Goal: Task Accomplishment & Management: Manage account settings

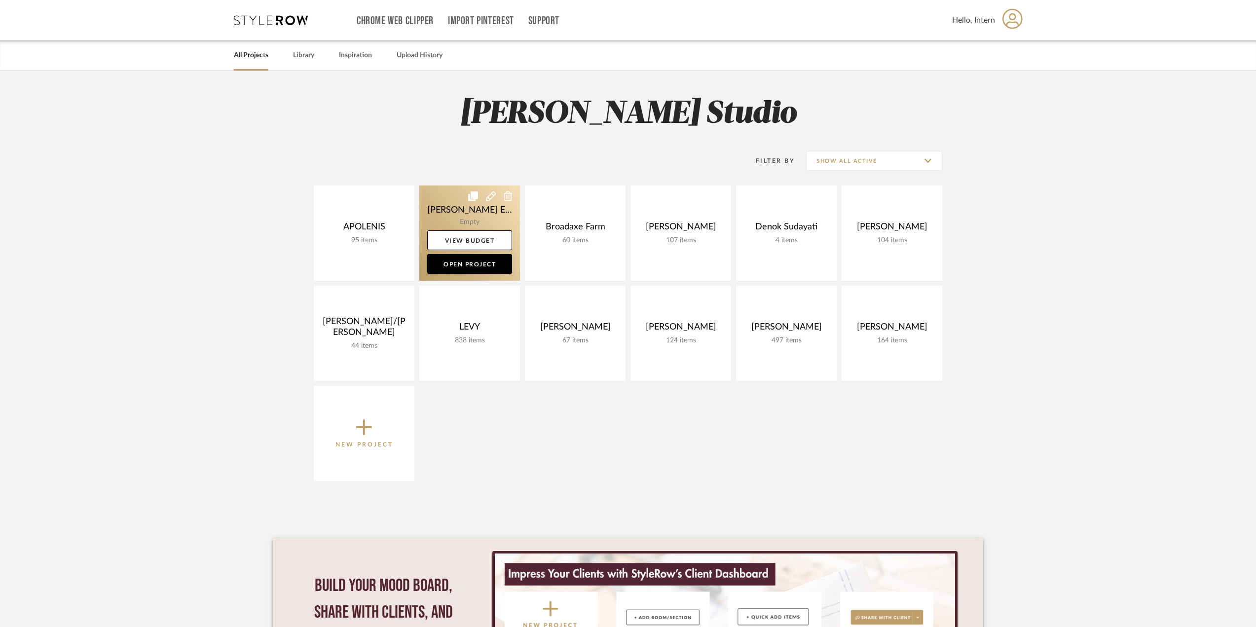
click at [460, 204] on link at bounding box center [469, 232] width 101 height 95
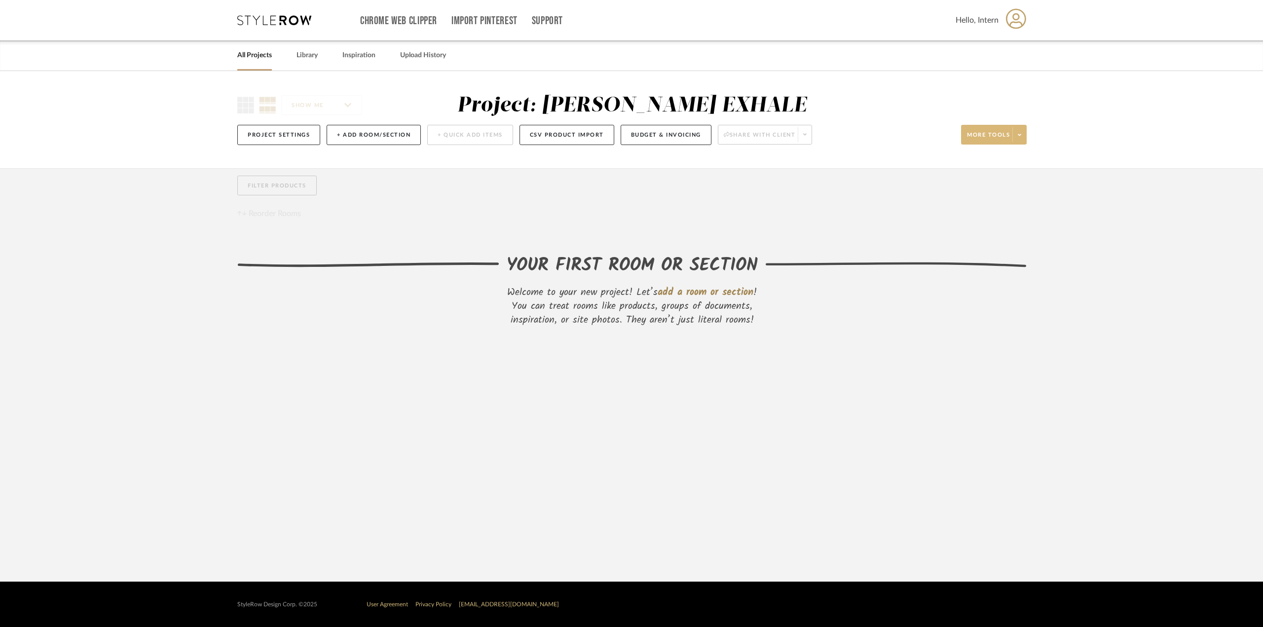
click at [1018, 135] on icon at bounding box center [1018, 134] width 3 height 5
click at [852, 201] on div at bounding box center [631, 313] width 1263 height 627
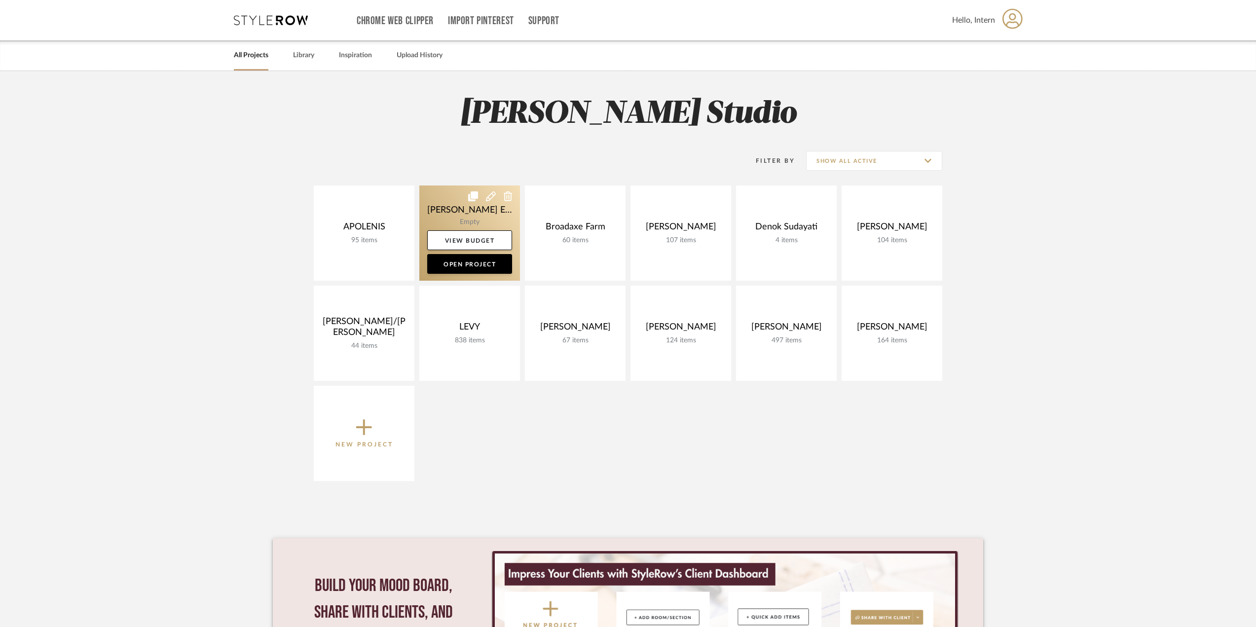
click at [484, 198] on link at bounding box center [469, 232] width 101 height 95
click at [473, 193] on icon at bounding box center [473, 196] width 10 height 10
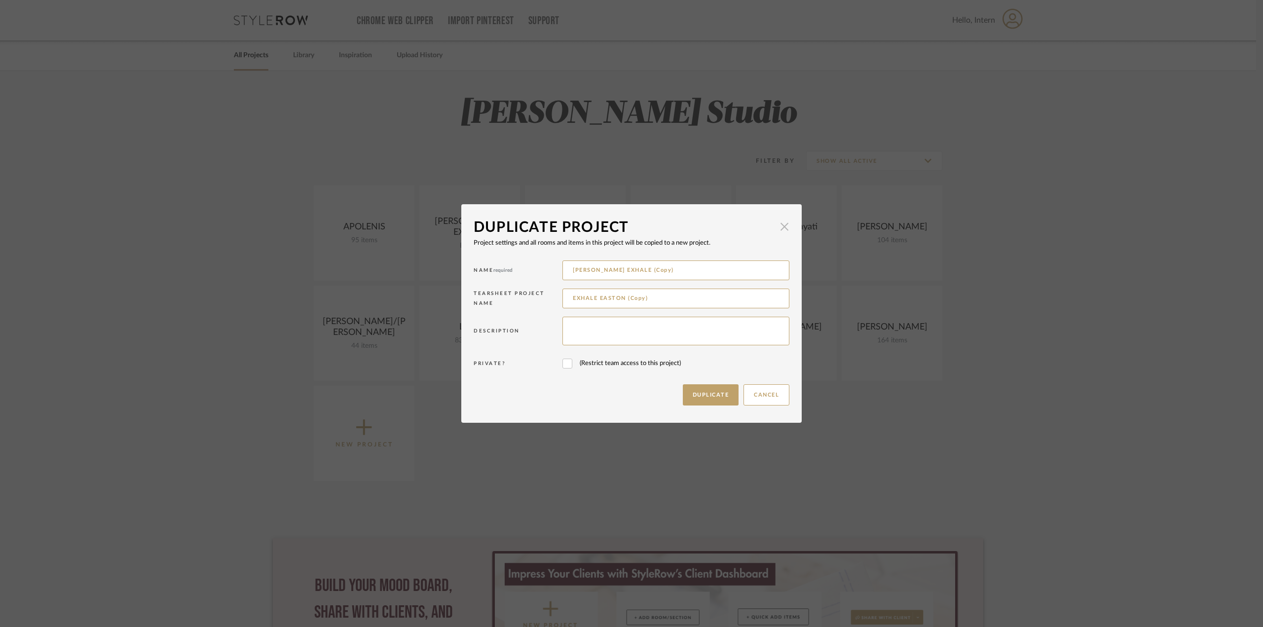
click at [775, 224] on span "button" at bounding box center [784, 227] width 20 height 20
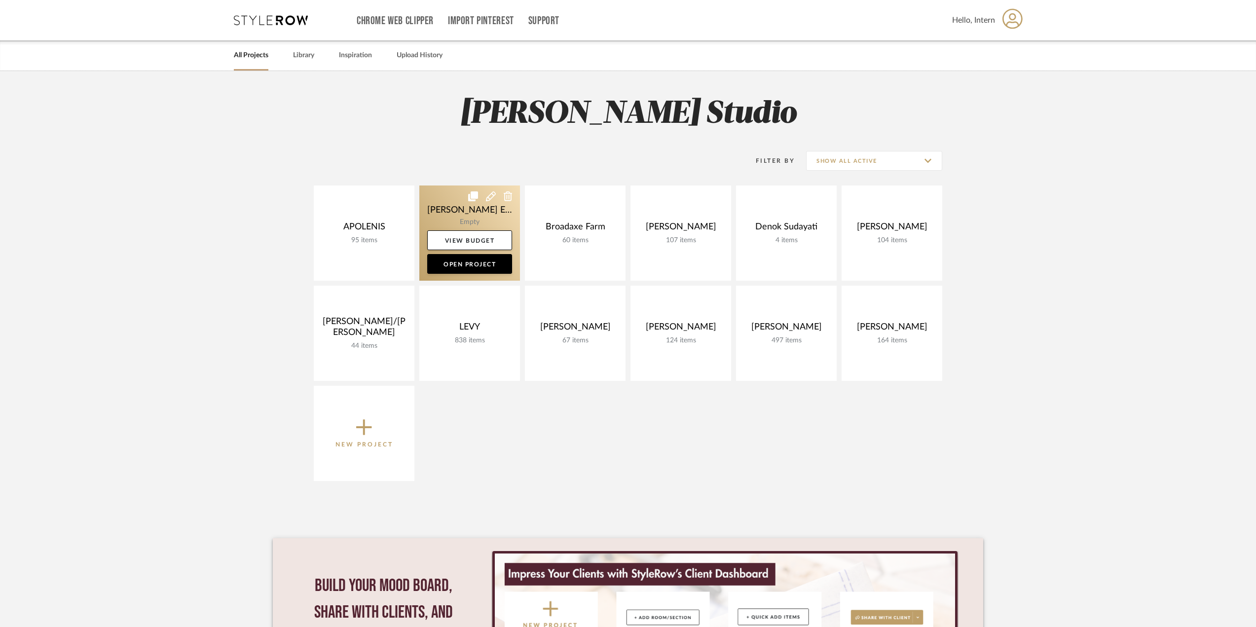
click at [504, 196] on icon at bounding box center [508, 196] width 9 height 10
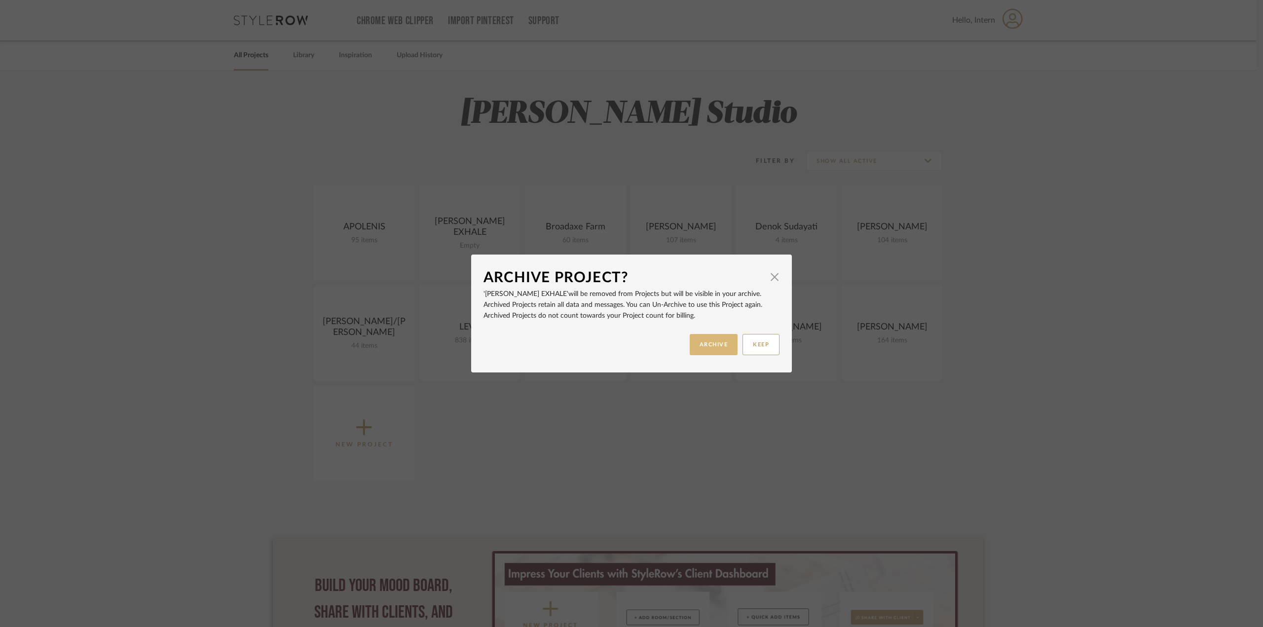
click at [704, 346] on button "ARCHIVE" at bounding box center [714, 344] width 48 height 21
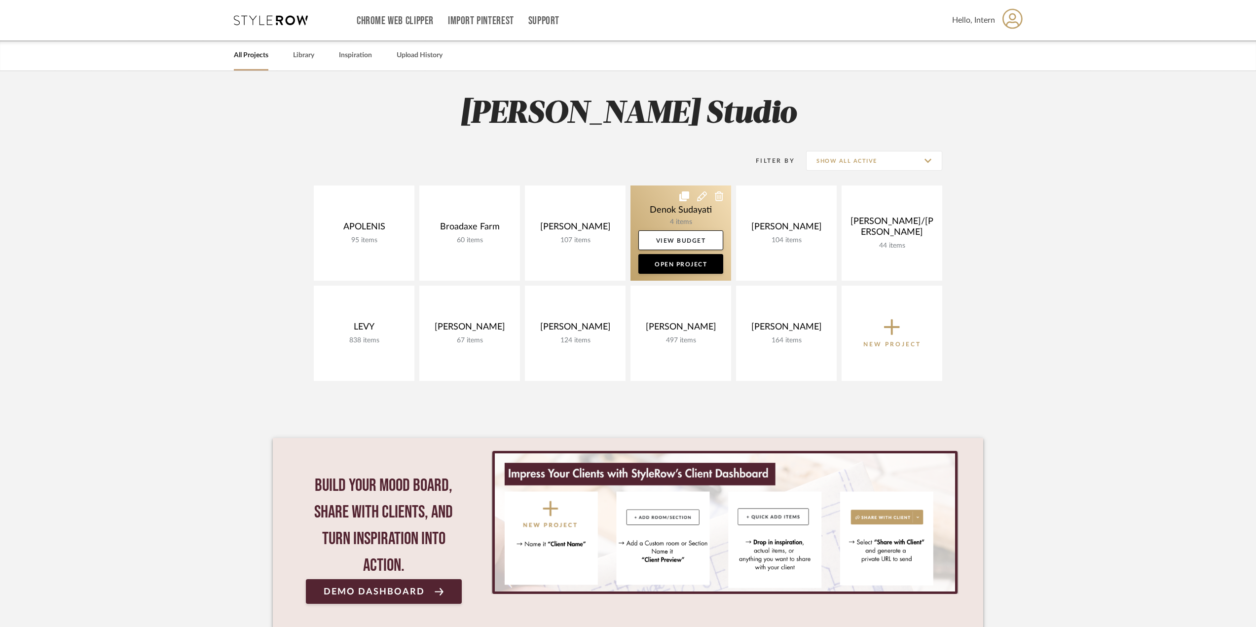
click at [715, 194] on icon at bounding box center [719, 196] width 9 height 10
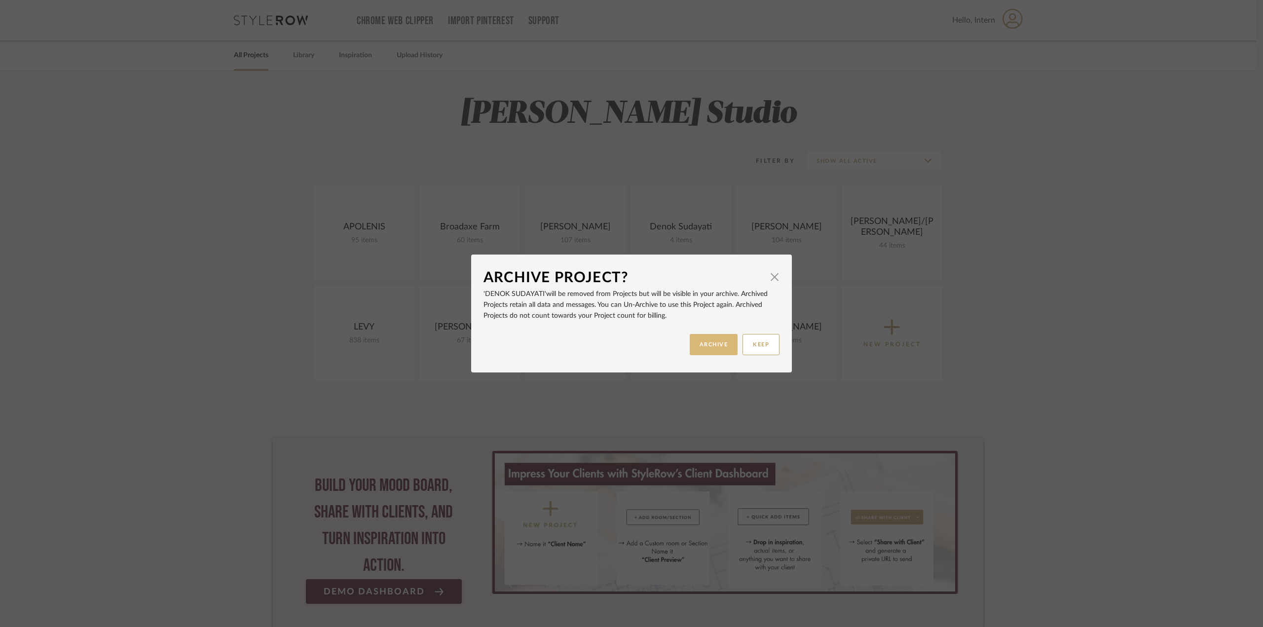
click at [708, 348] on button "ARCHIVE" at bounding box center [714, 344] width 48 height 21
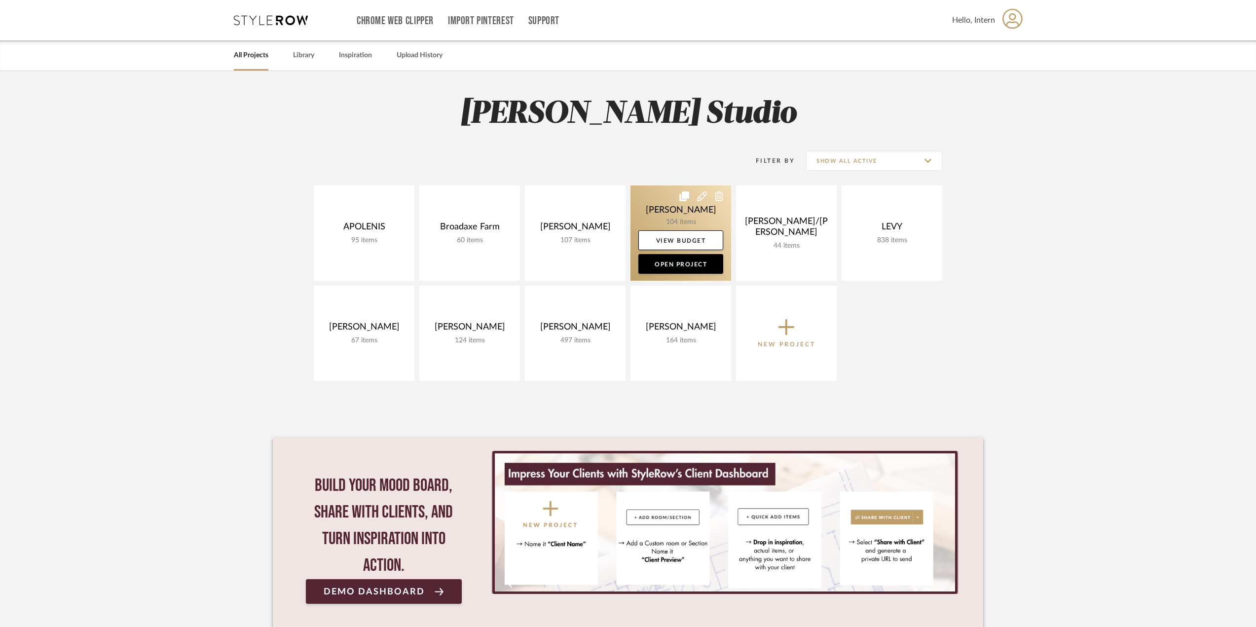
click at [648, 203] on link at bounding box center [680, 232] width 101 height 95
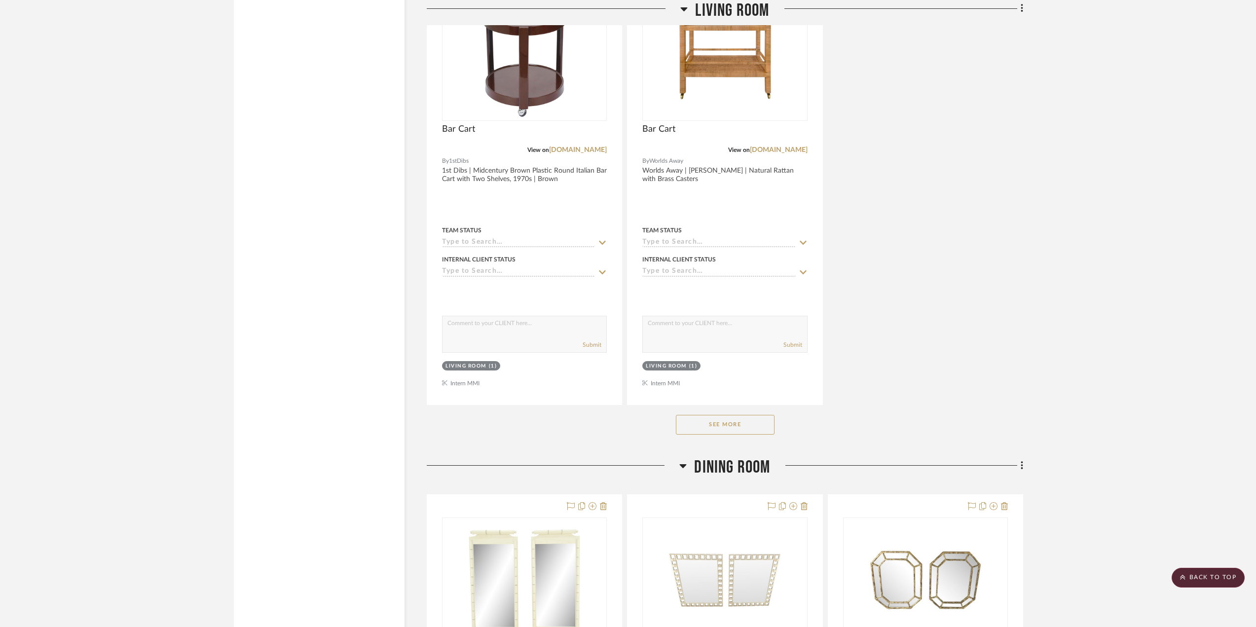
scroll to position [2663, 0]
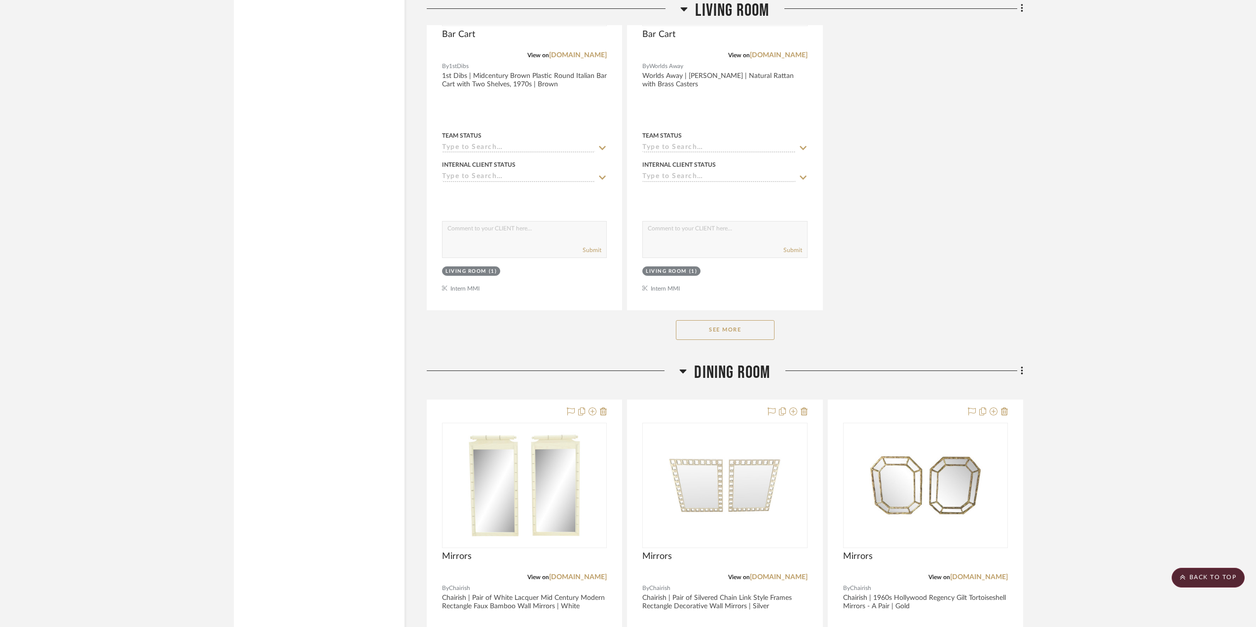
click at [721, 337] on button "See More" at bounding box center [725, 330] width 99 height 20
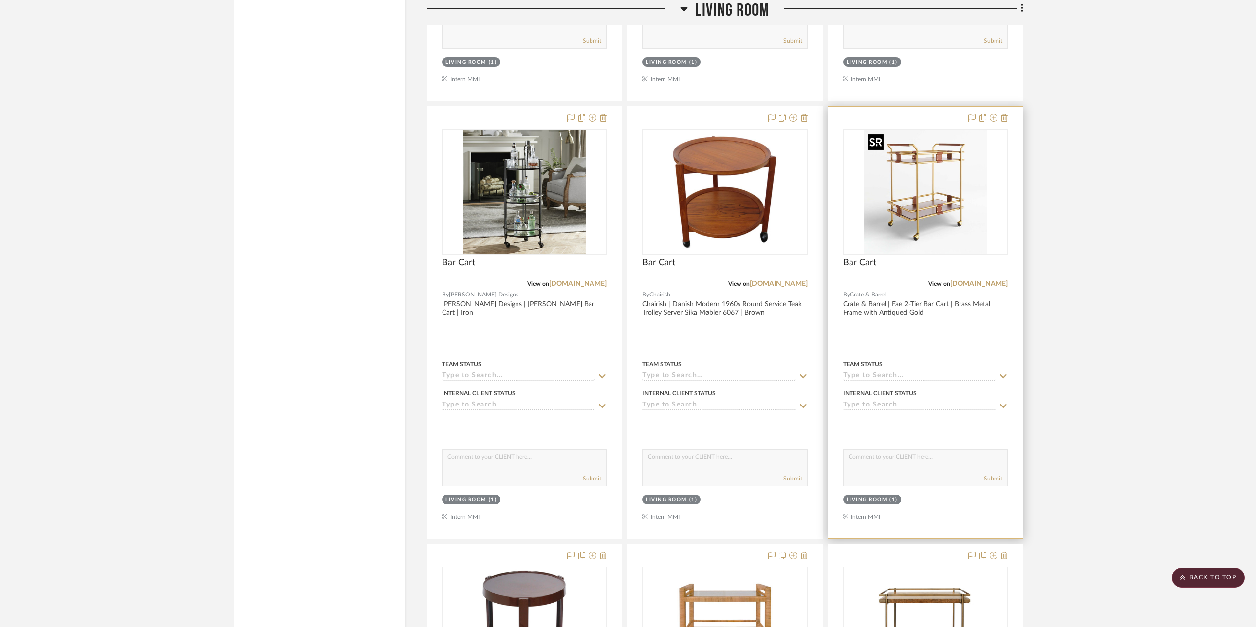
scroll to position [2022, 0]
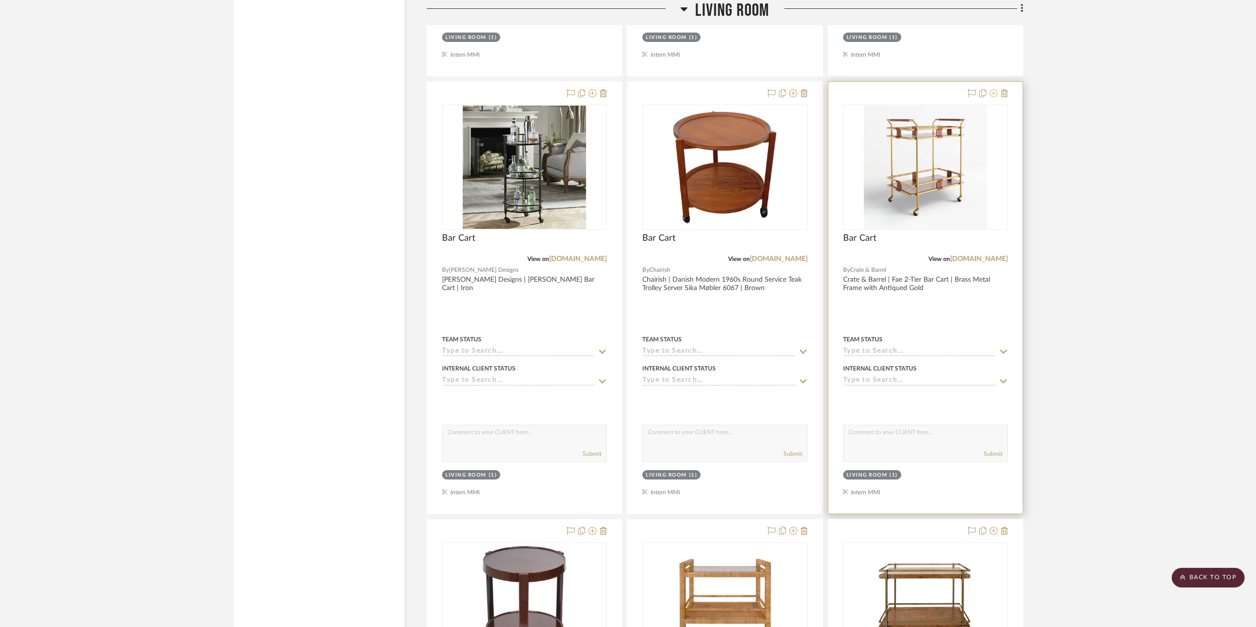
click at [992, 93] on icon at bounding box center [993, 93] width 8 height 8
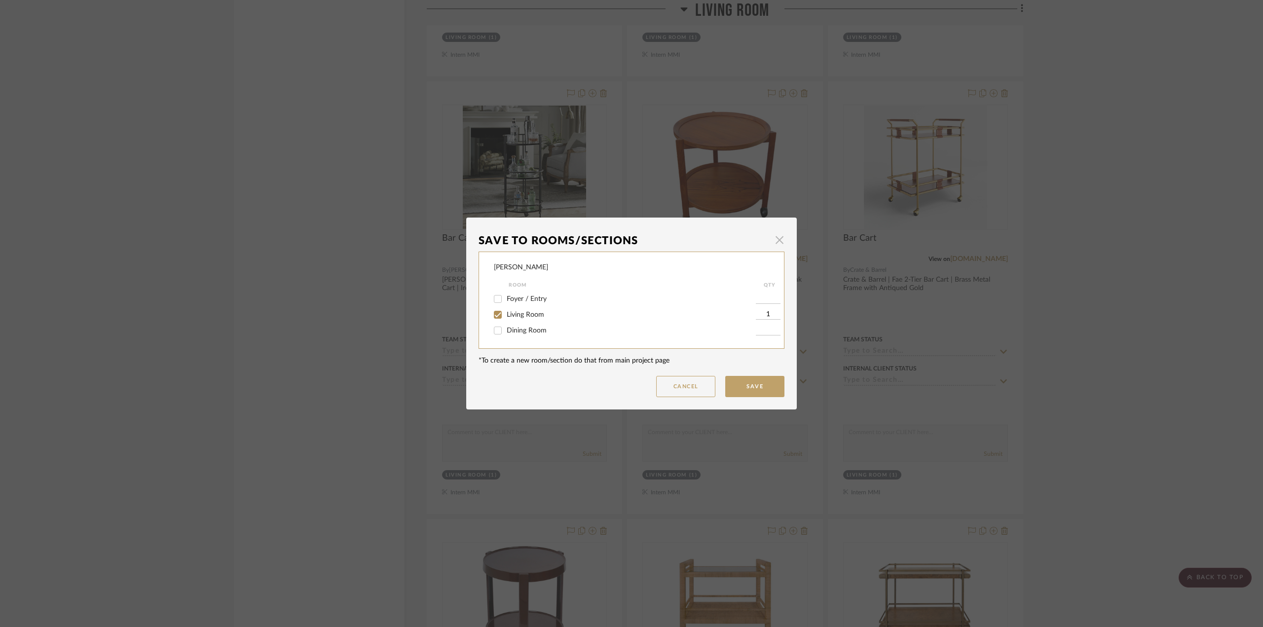
click at [774, 237] on span "button" at bounding box center [779, 240] width 20 height 20
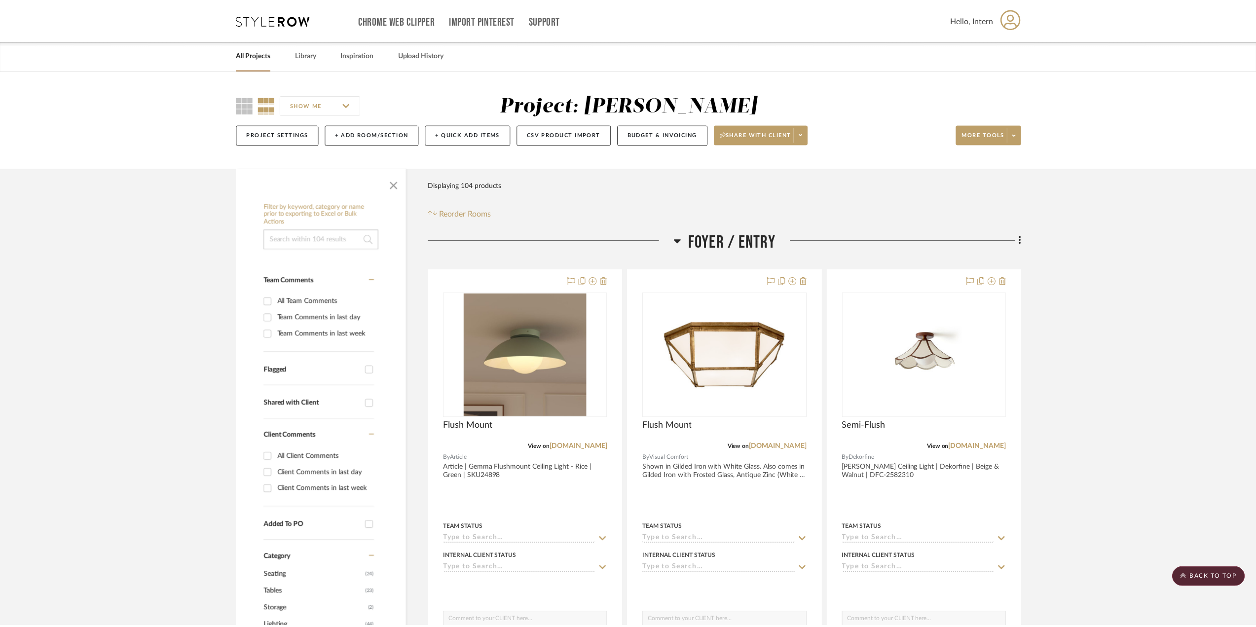
scroll to position [2022, 0]
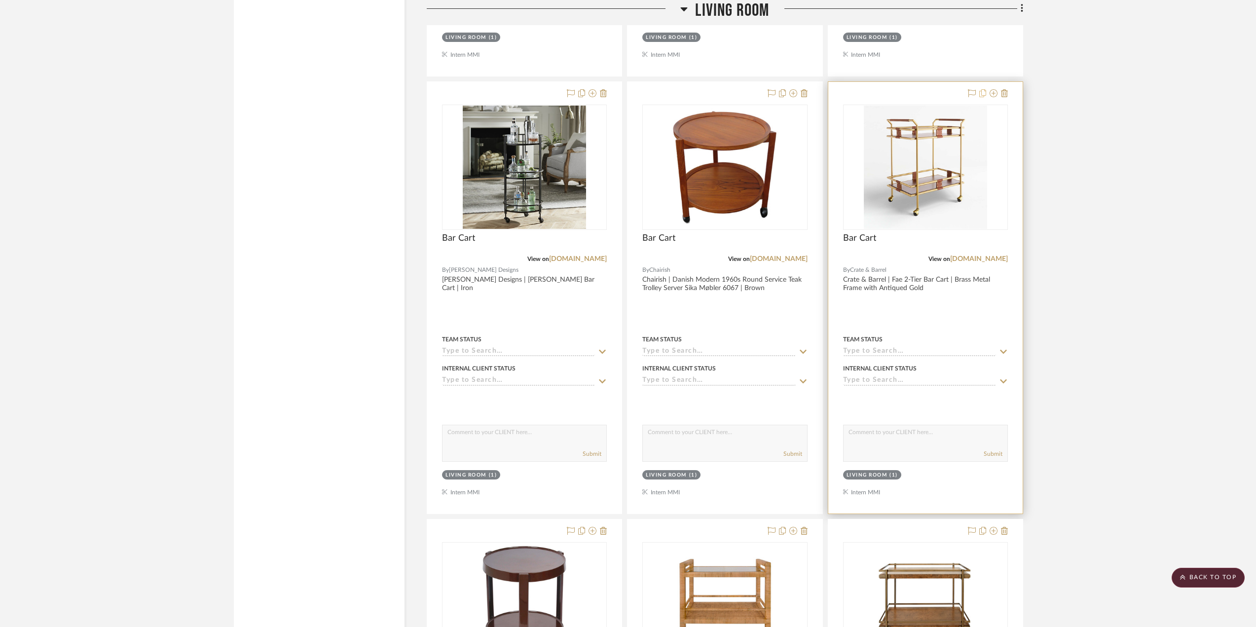
click at [984, 95] on icon at bounding box center [982, 93] width 7 height 8
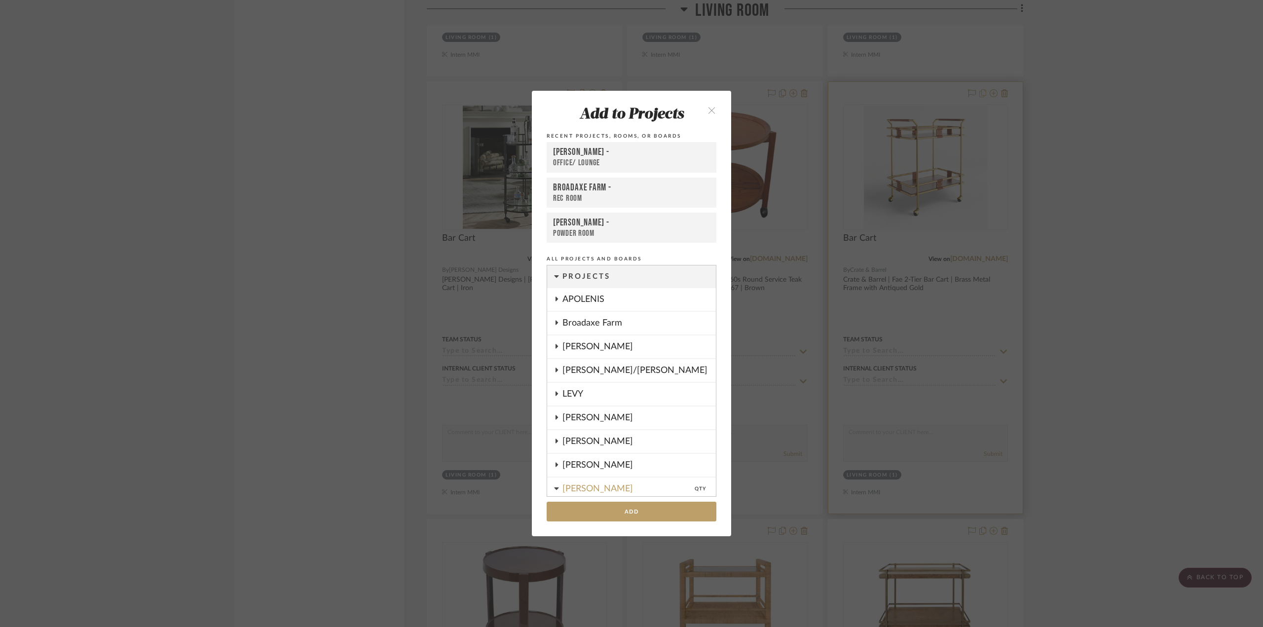
scroll to position [163, 0]
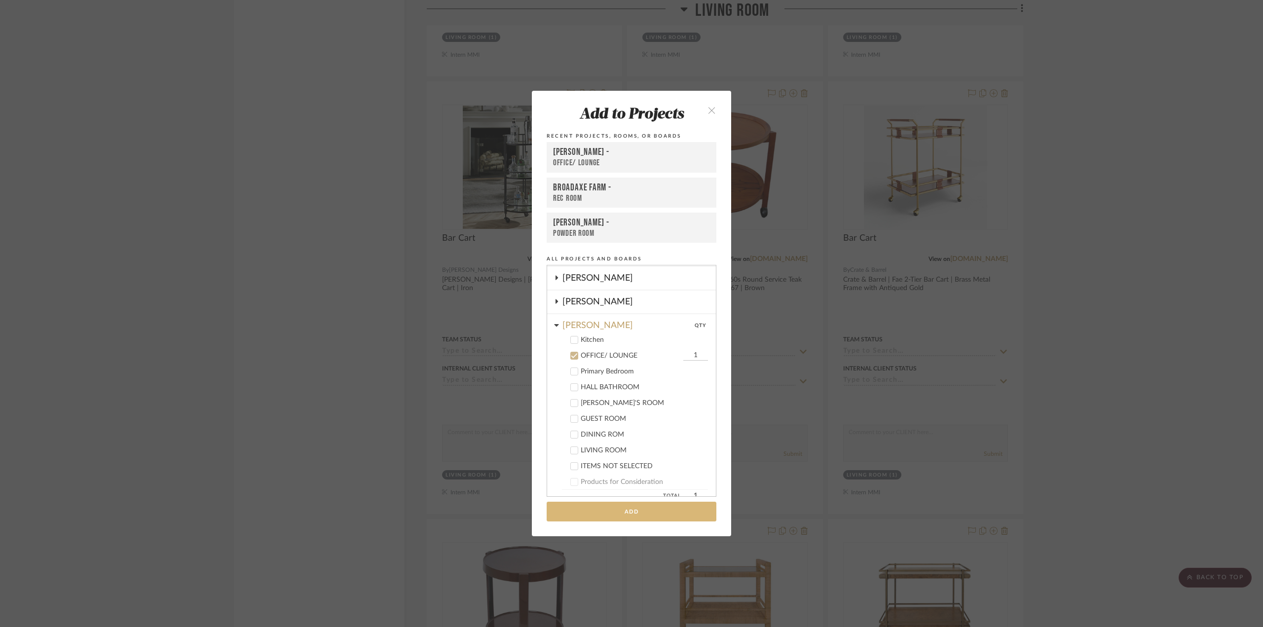
click at [629, 506] on button "Add" at bounding box center [631, 512] width 170 height 20
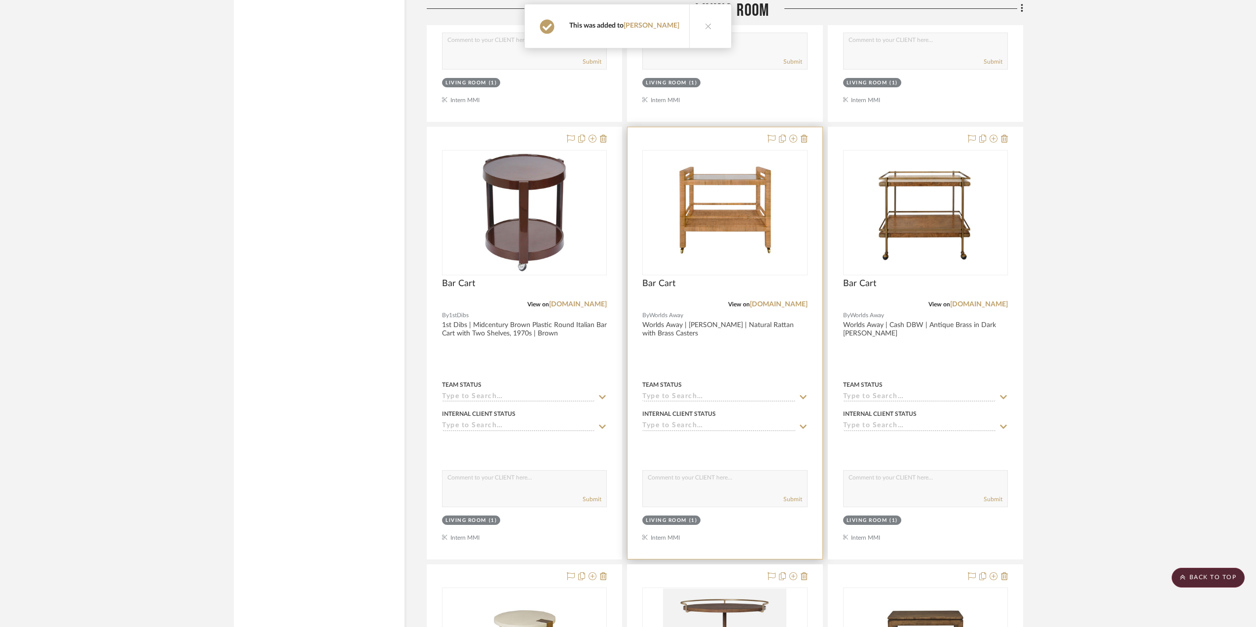
scroll to position [2417, 0]
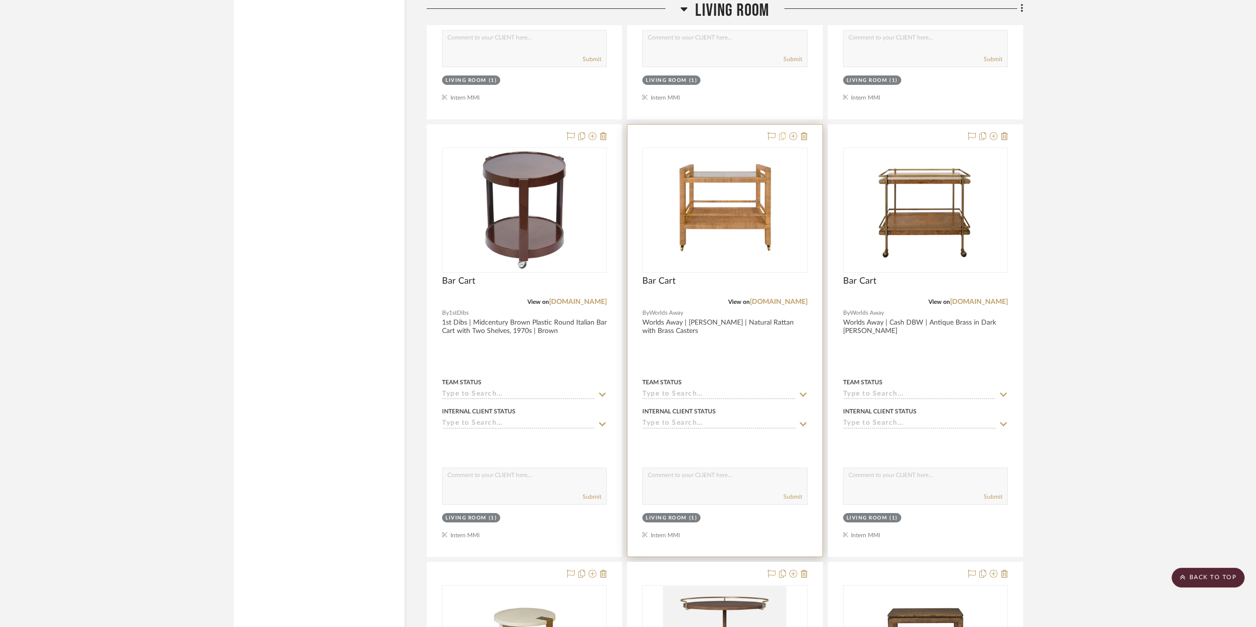
click at [783, 136] on icon at bounding box center [782, 136] width 7 height 8
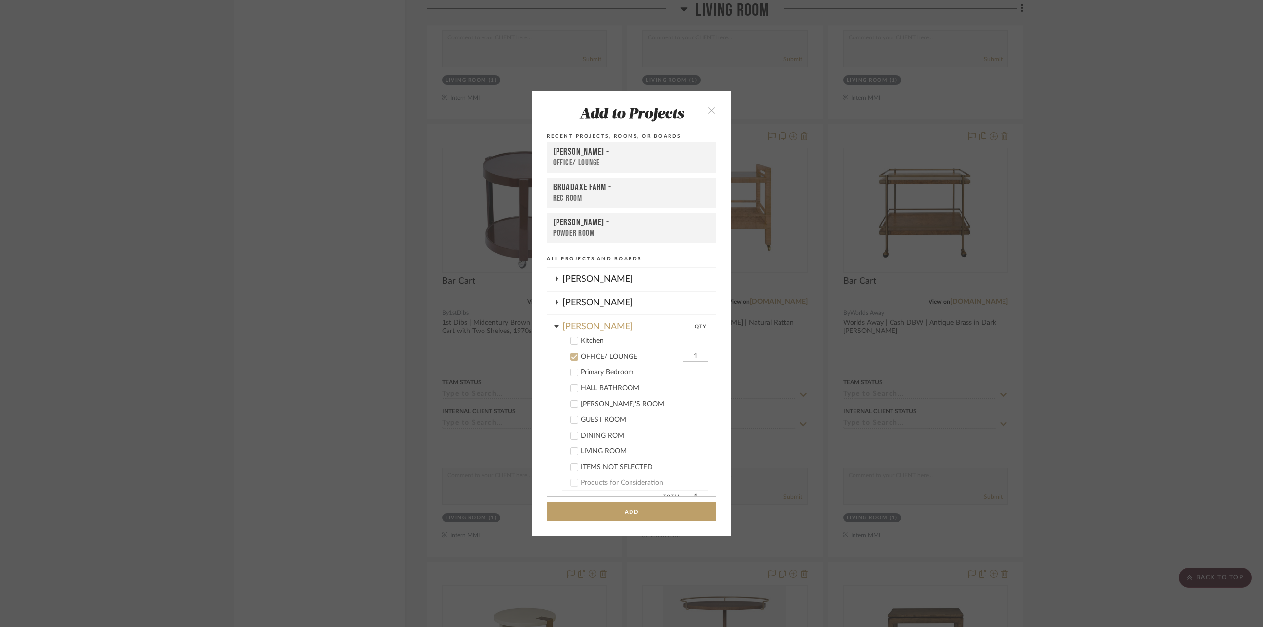
scroll to position [163, 0]
click at [621, 515] on button "Add" at bounding box center [631, 512] width 170 height 20
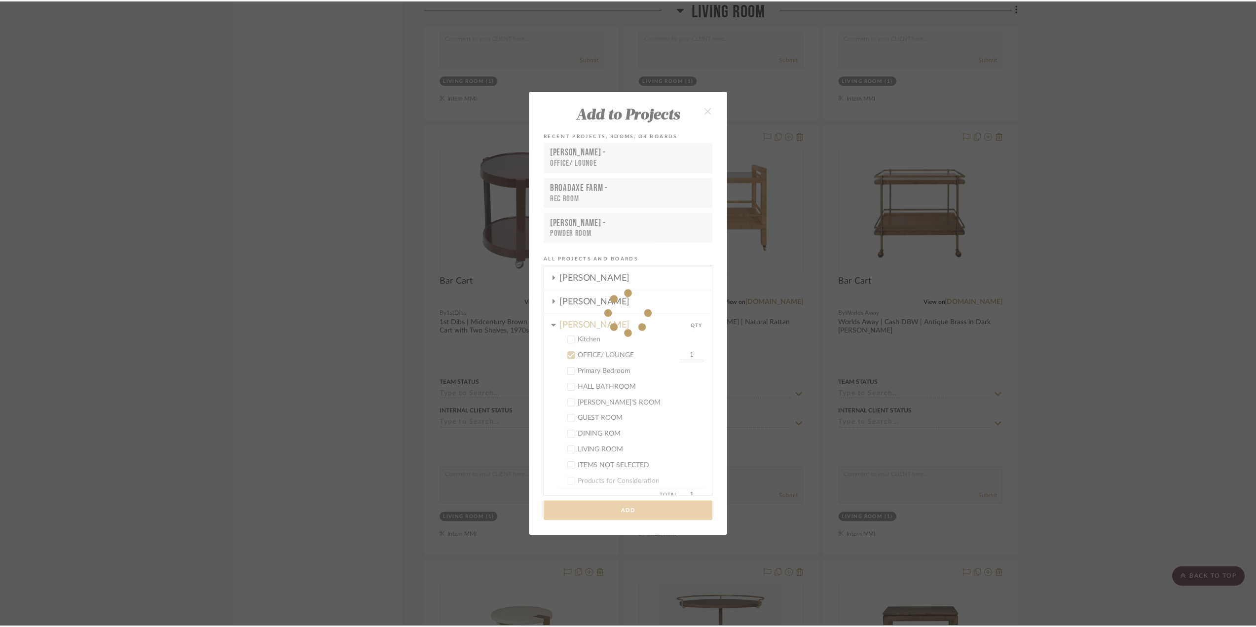
scroll to position [2417, 0]
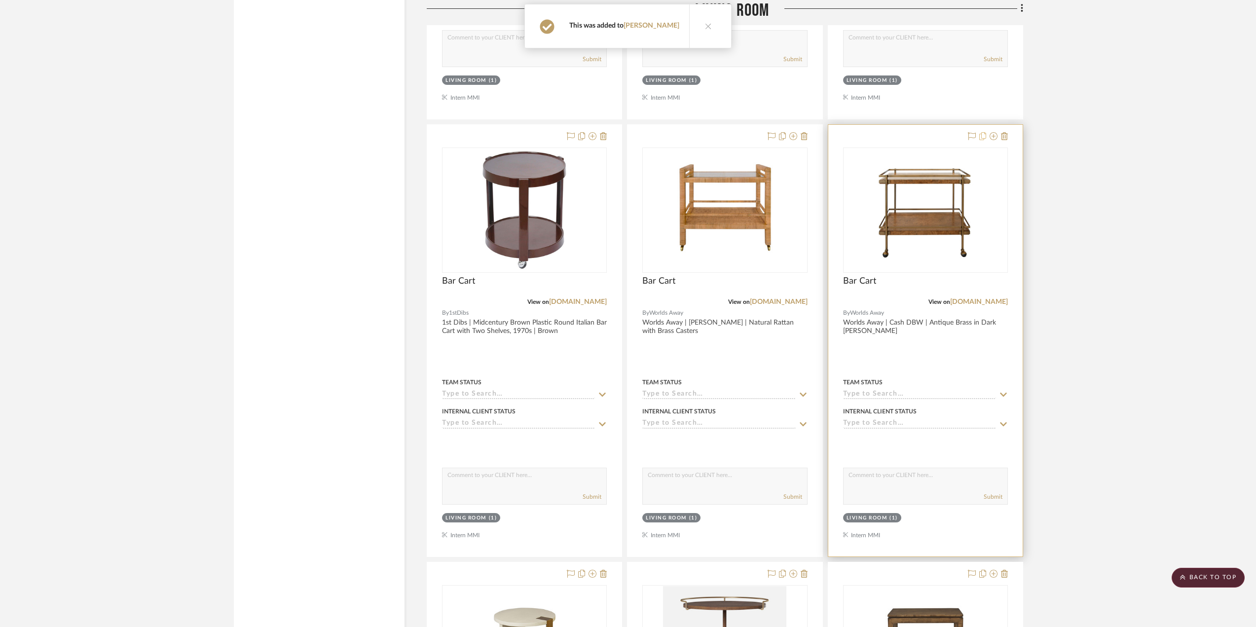
click at [981, 134] on icon at bounding box center [982, 136] width 7 height 8
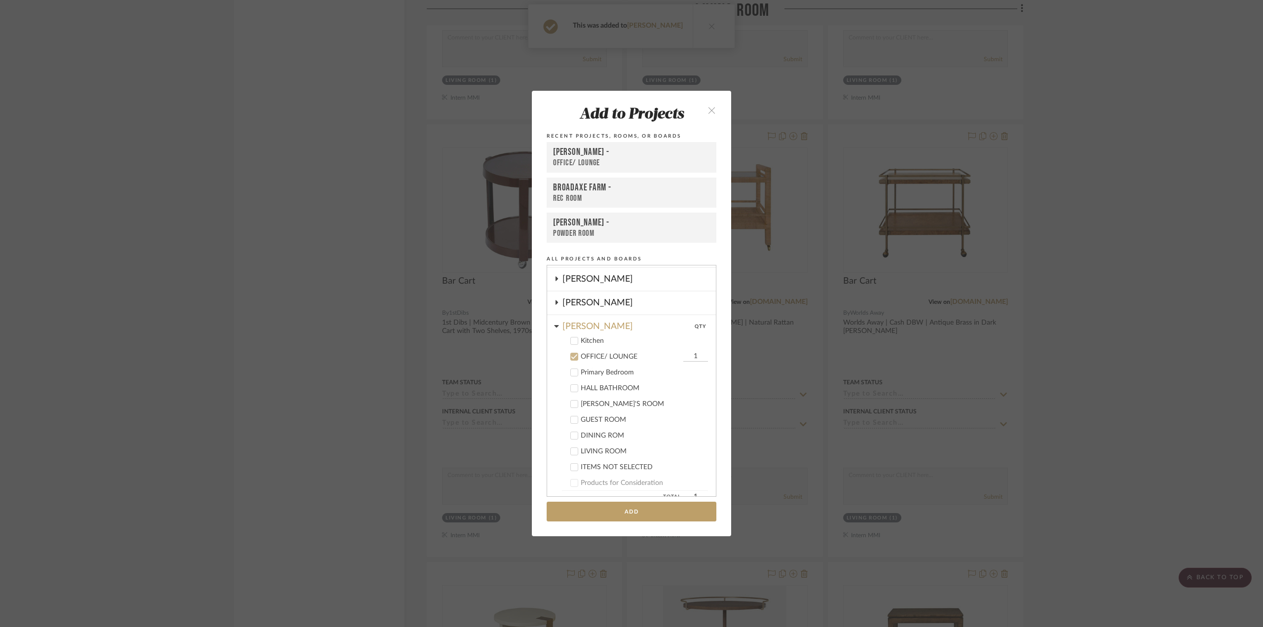
scroll to position [163, 0]
click at [614, 503] on button "Add" at bounding box center [631, 512] width 170 height 20
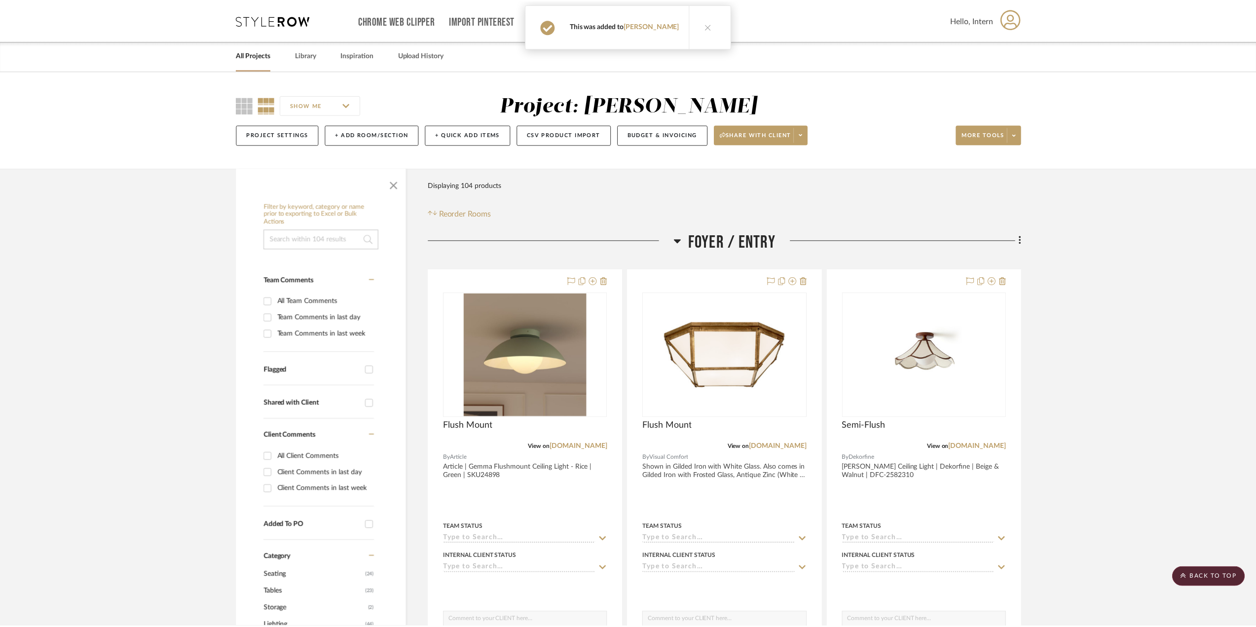
scroll to position [2417, 0]
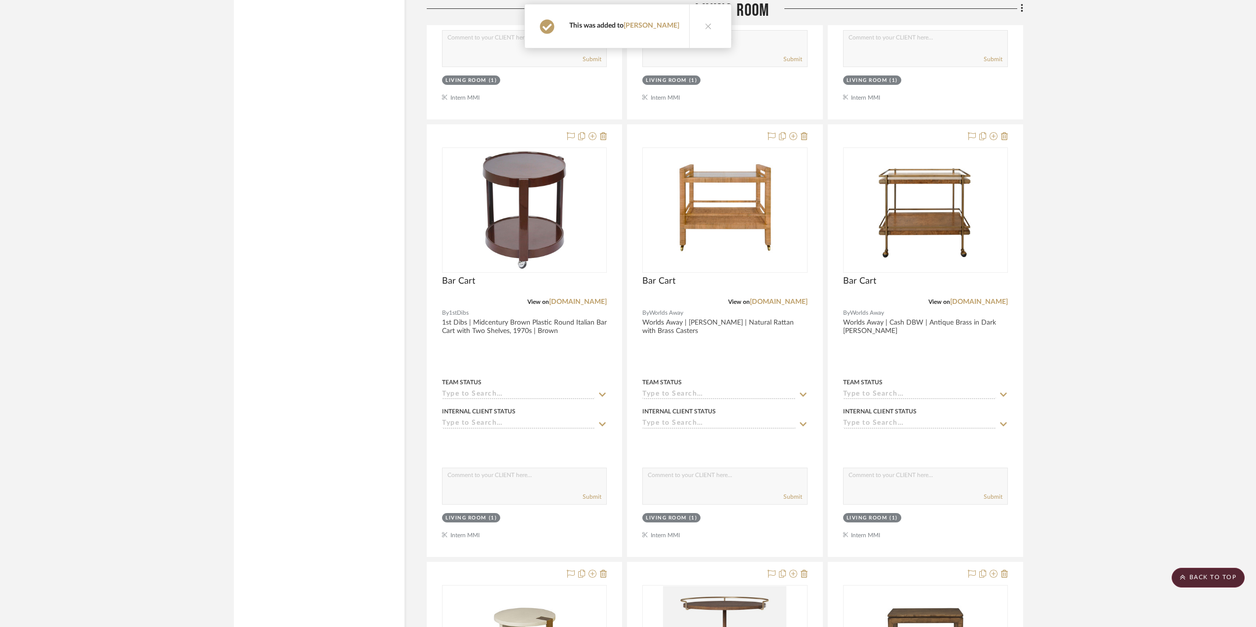
click at [700, 31] on button at bounding box center [708, 25] width 38 height 43
